Goal: Check status: Check status

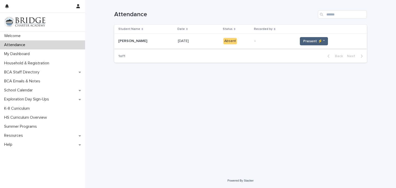
click at [304, 39] on span "Present ⚡ *" at bounding box center [313, 41] width 21 height 5
